Goal: Task Accomplishment & Management: Manage account settings

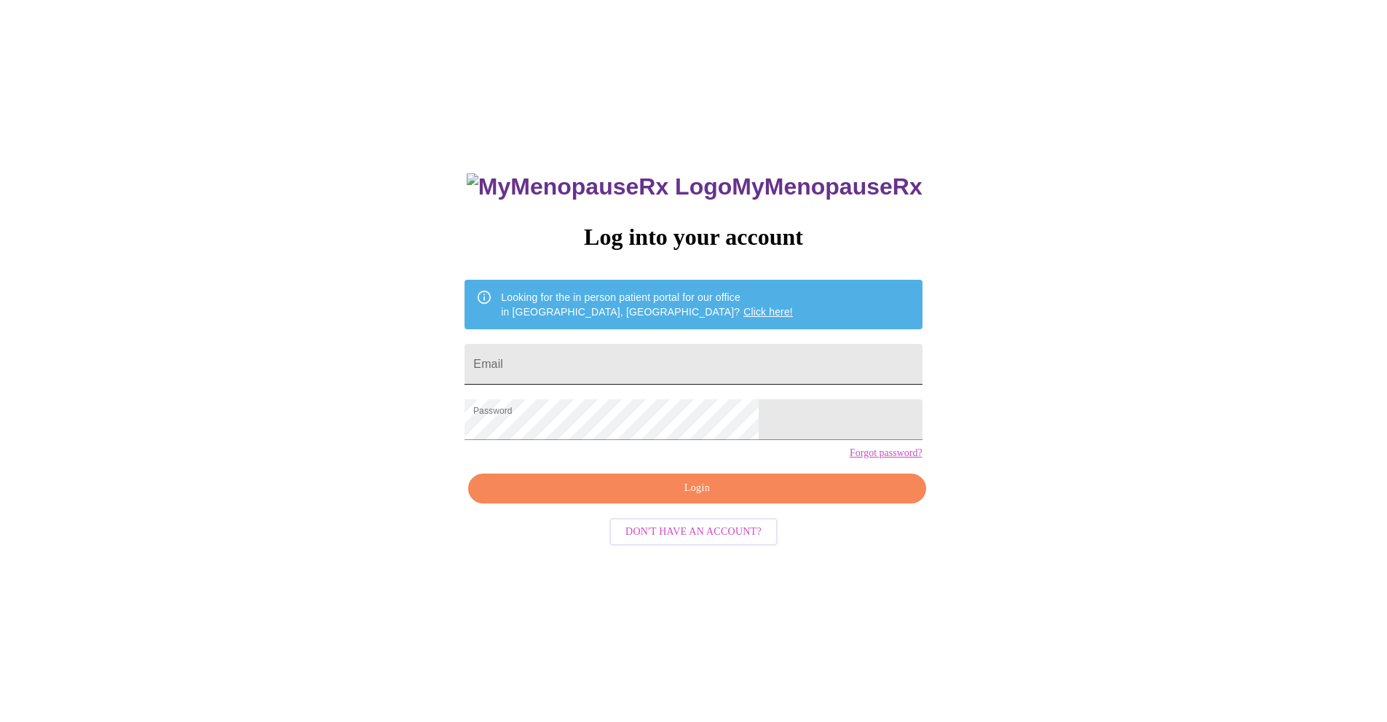
click at [610, 354] on input "Email" at bounding box center [693, 364] width 457 height 41
type input "[EMAIL_ADDRESS][DOMAIN_NAME]"
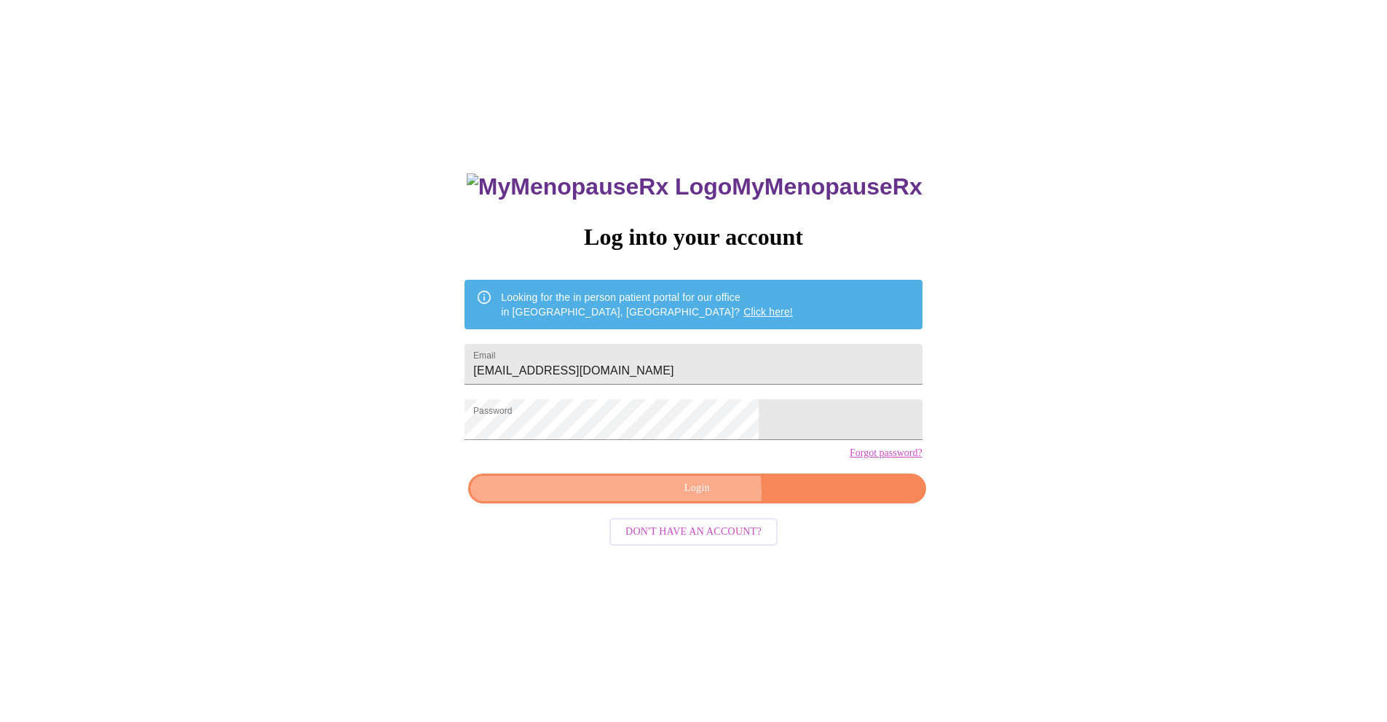
click at [666, 497] on span "Login" at bounding box center [697, 488] width 424 height 18
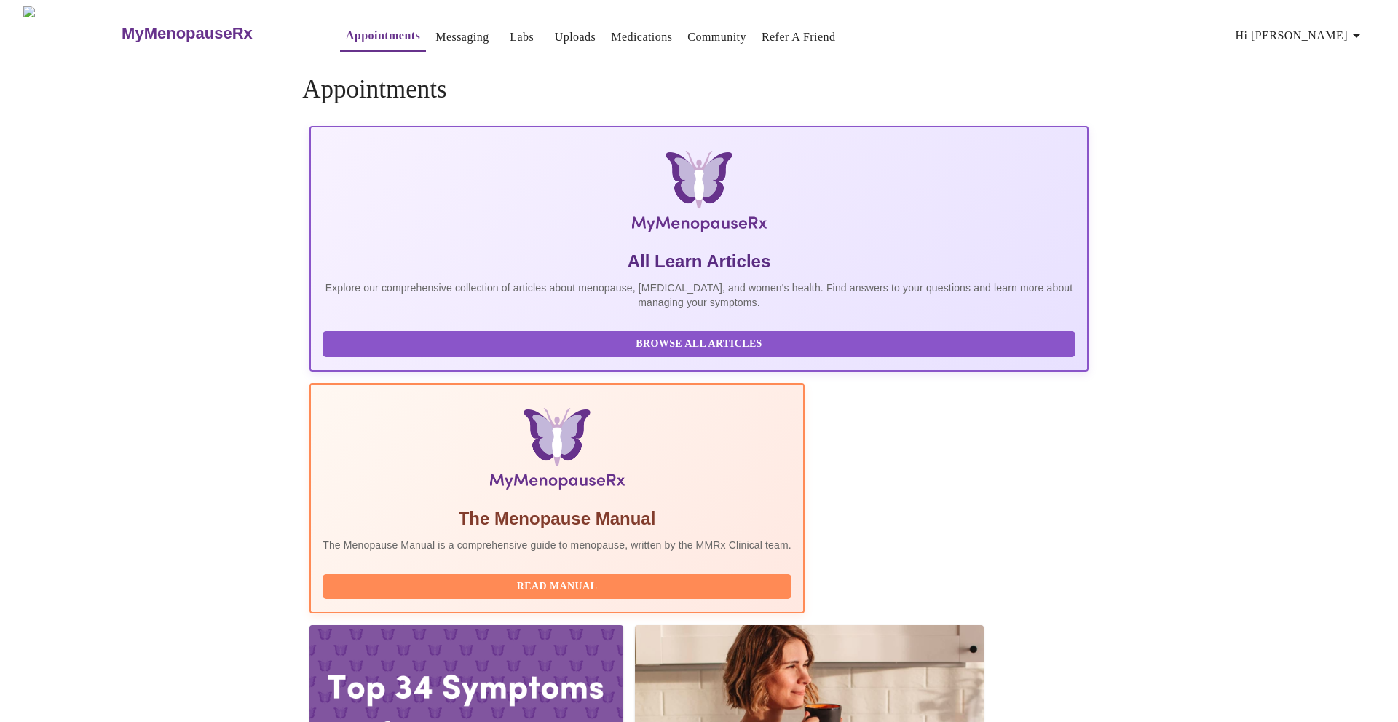
click at [1341, 31] on span "Hi [PERSON_NAME]" at bounding box center [1301, 35] width 130 height 20
click at [1330, 58] on li "Billing" at bounding box center [1336, 57] width 67 height 26
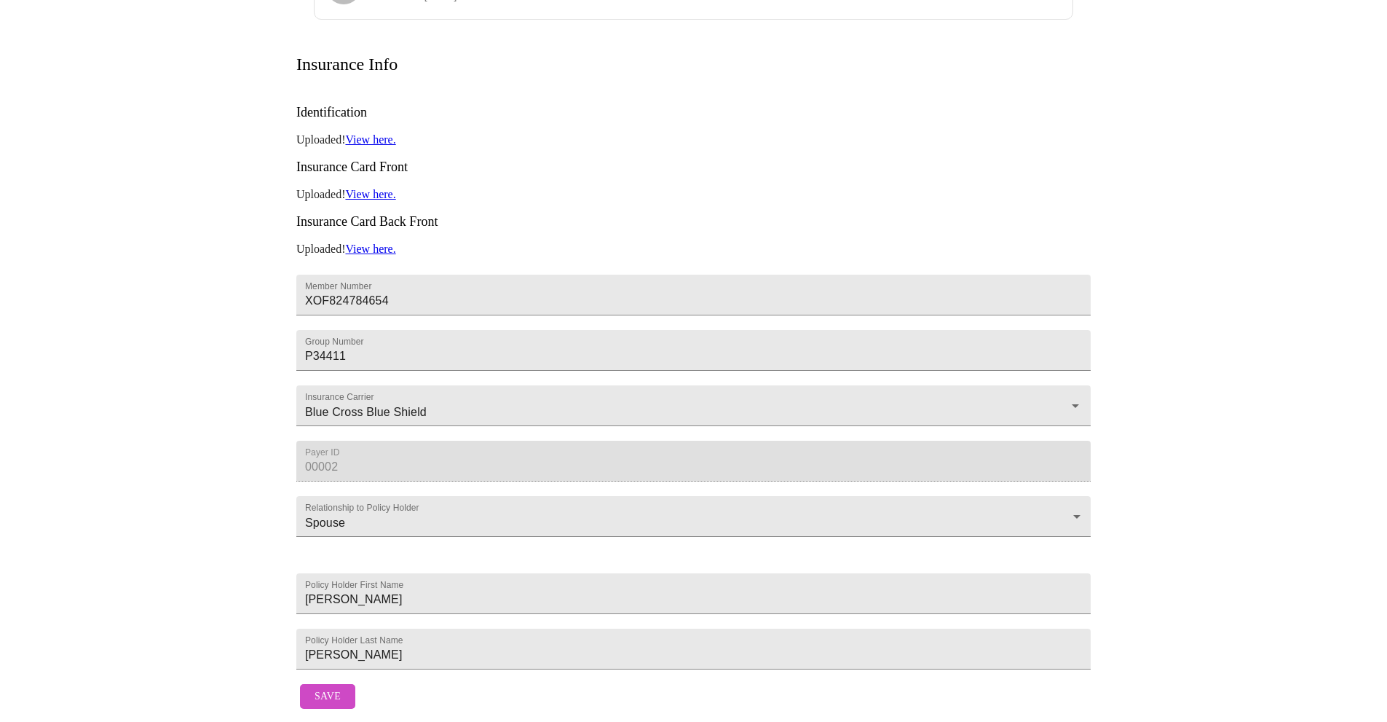
scroll to position [272, 0]
click at [333, 684] on button "Save" at bounding box center [327, 696] width 55 height 25
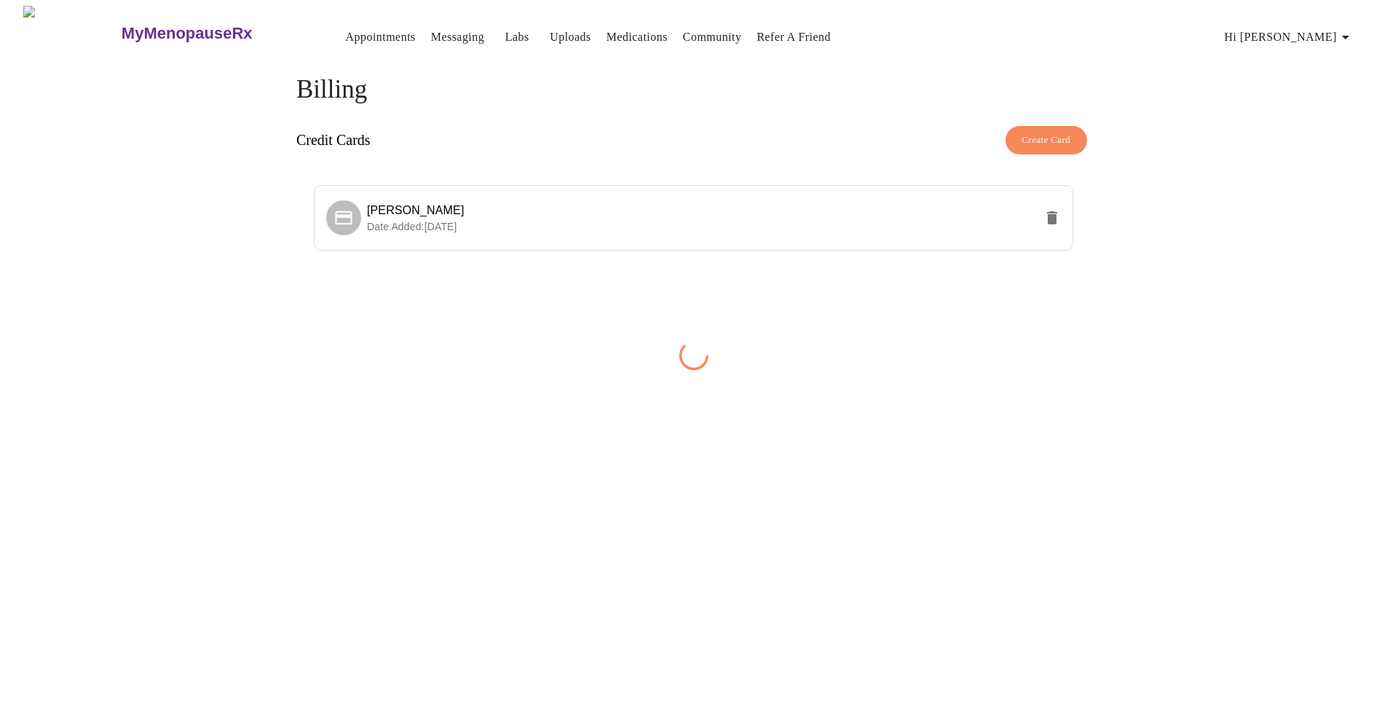
scroll to position [0, 0]
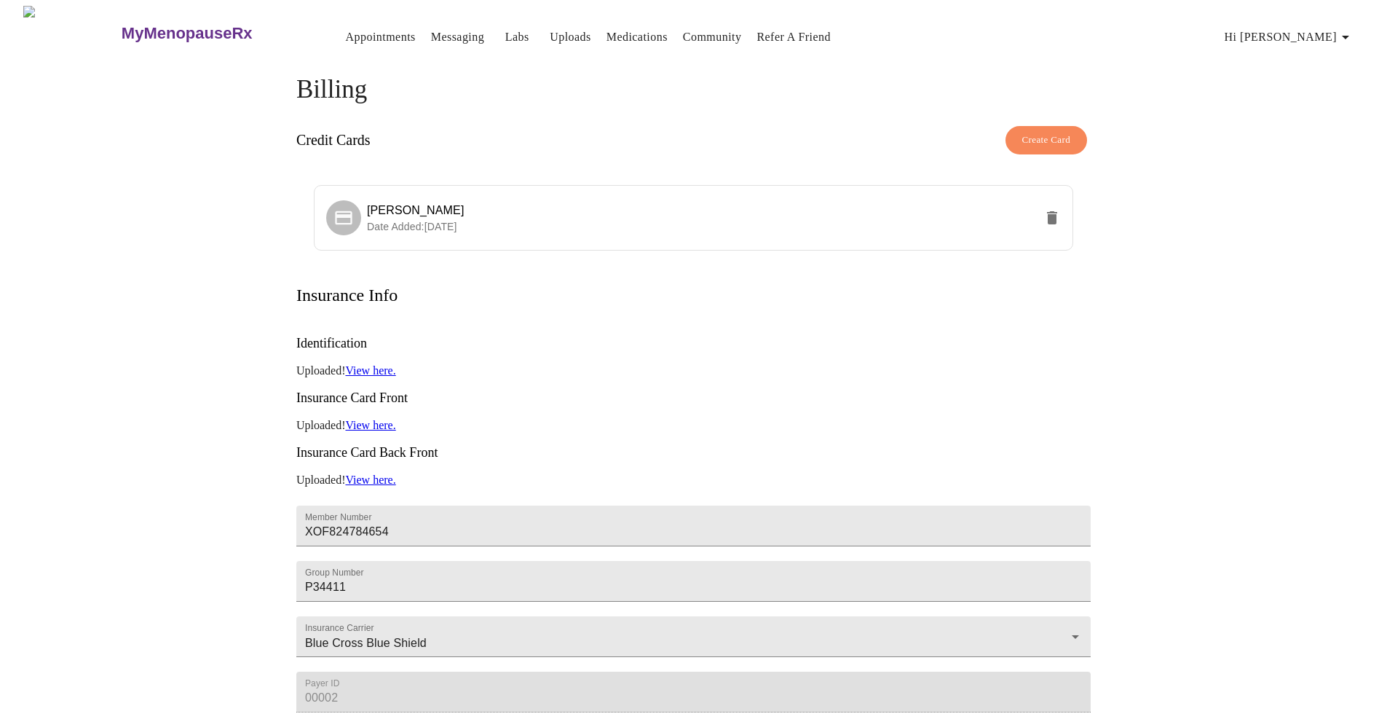
click at [431, 27] on link "Messaging" at bounding box center [457, 37] width 53 height 20
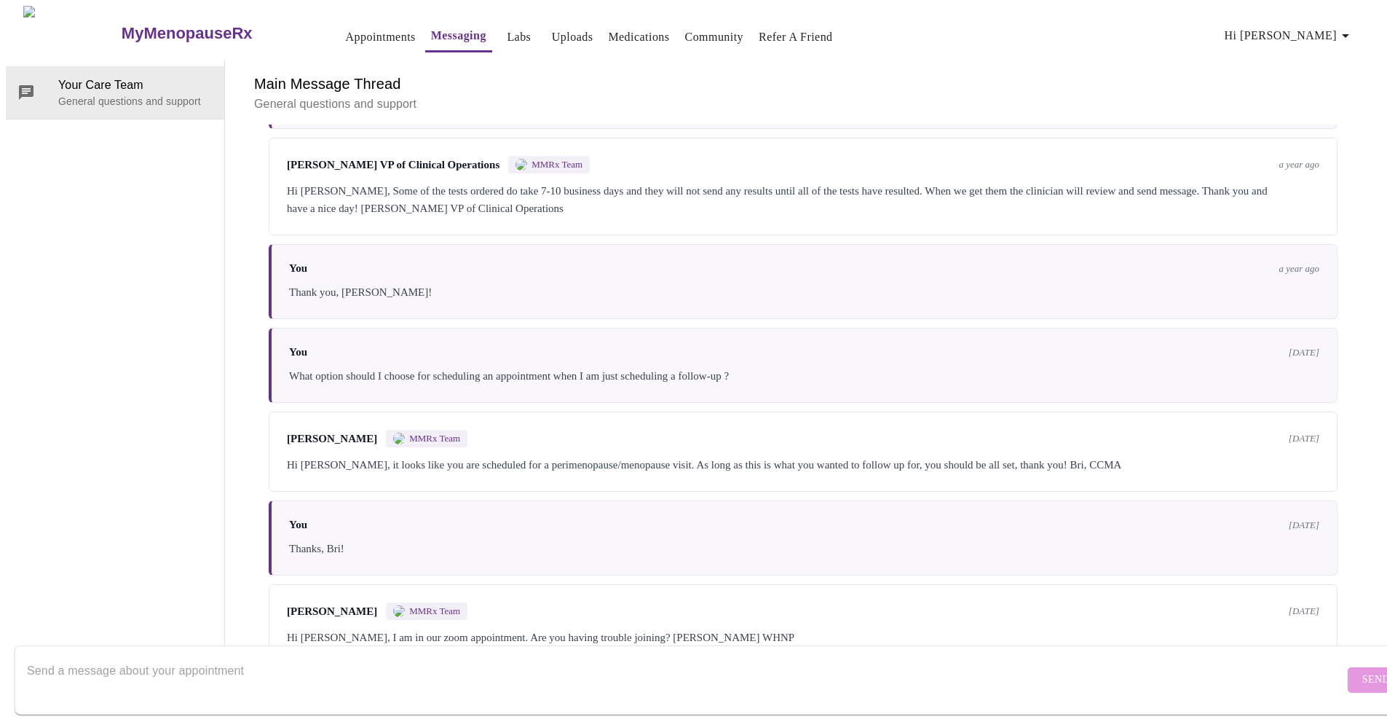
click at [1332, 28] on span "Hi [PERSON_NAME]" at bounding box center [1290, 35] width 130 height 20
click at [1322, 76] on li "Invoices" at bounding box center [1325, 83] width 67 height 26
